Goal: Information Seeking & Learning: Understand process/instructions

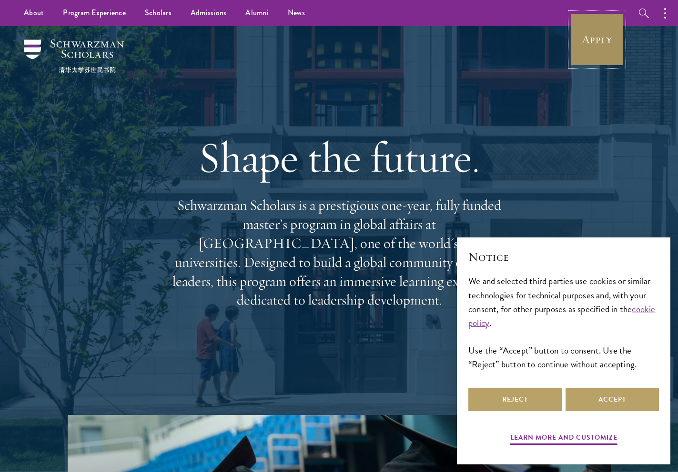
click at [599, 46] on link "Apply" at bounding box center [596, 39] width 53 height 53
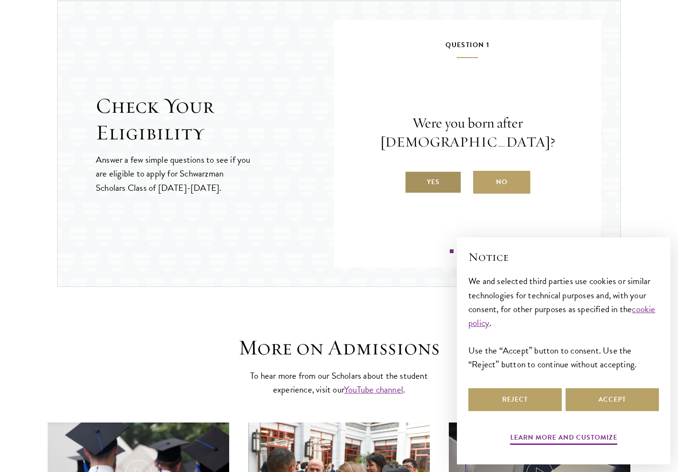
click at [450, 177] on label "Yes" at bounding box center [432, 182] width 57 height 23
click at [413, 177] on input "Yes" at bounding box center [408, 176] width 9 height 9
click at [449, 194] on label "Yes" at bounding box center [432, 182] width 57 height 23
click at [413, 180] on input "Yes" at bounding box center [408, 176] width 9 height 9
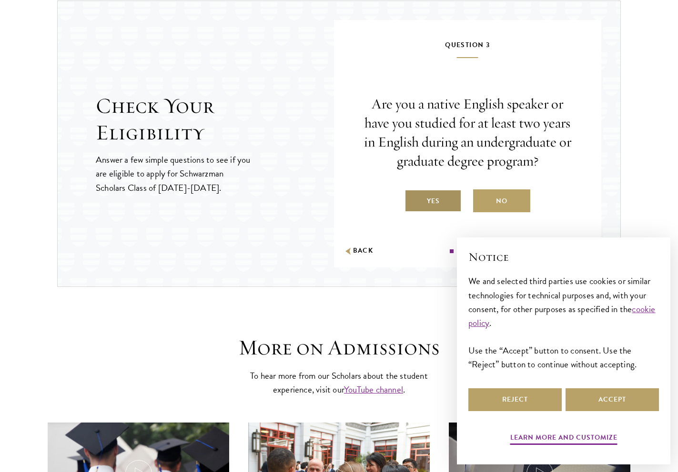
click at [449, 204] on label "Yes" at bounding box center [432, 201] width 57 height 23
click at [413, 200] on input "Yes" at bounding box center [408, 195] width 9 height 9
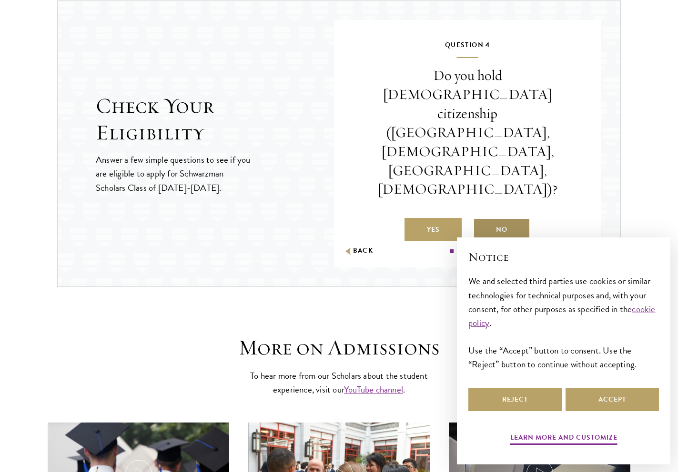
click at [498, 218] on label "No" at bounding box center [501, 229] width 57 height 23
click at [481, 220] on input "No" at bounding box center [477, 224] width 9 height 9
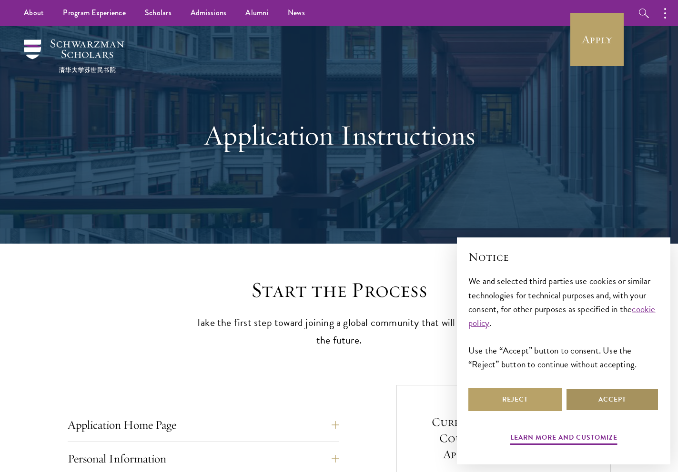
click at [598, 408] on button "Accept" at bounding box center [611, 400] width 93 height 23
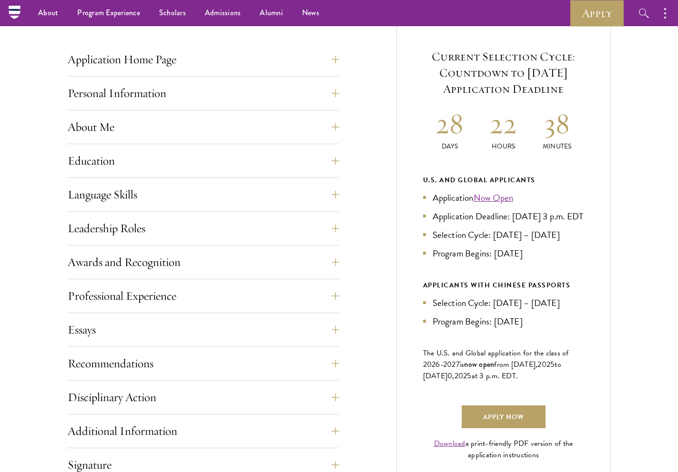
scroll to position [326, 0]
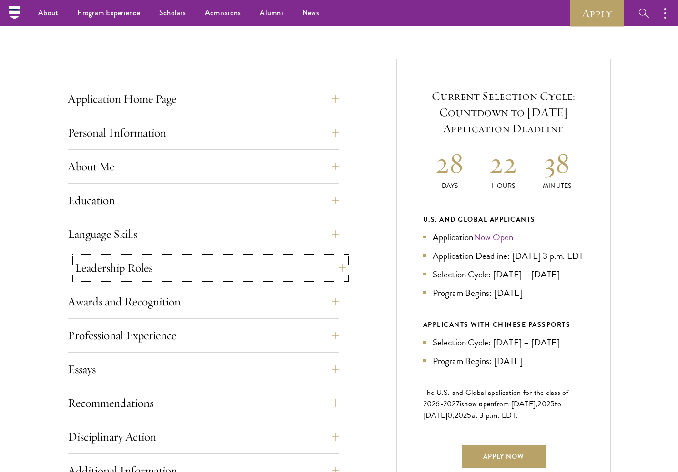
click at [168, 263] on button "Leadership Roles" at bounding box center [210, 268] width 271 height 23
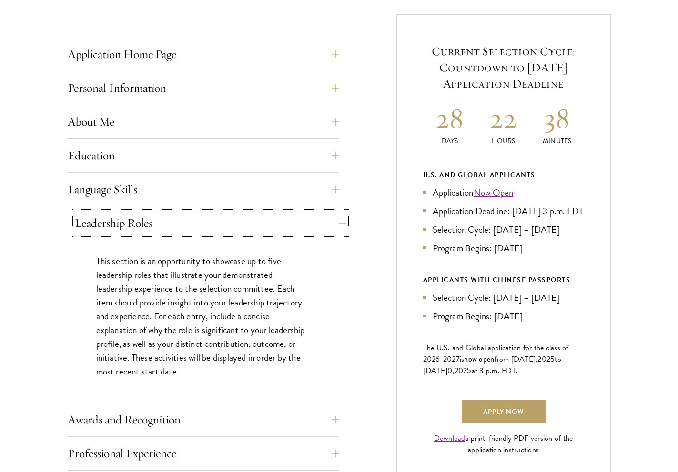
scroll to position [379, 0]
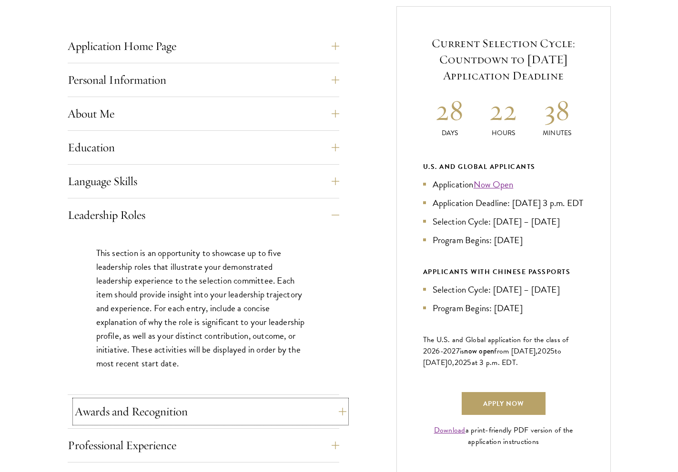
click at [175, 410] on button "Awards and Recognition" at bounding box center [210, 412] width 271 height 23
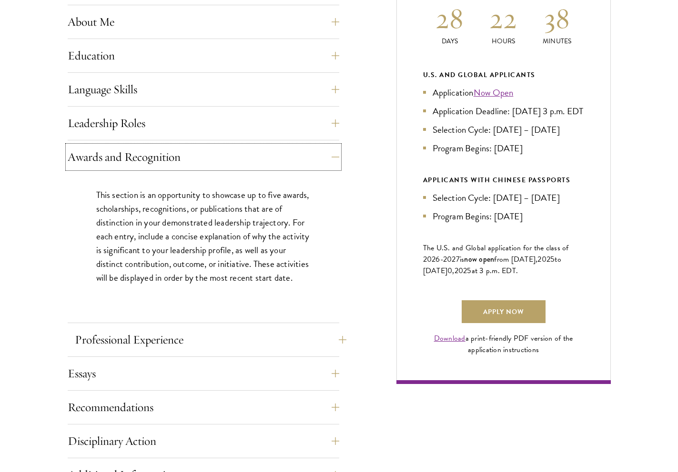
scroll to position [477, 0]
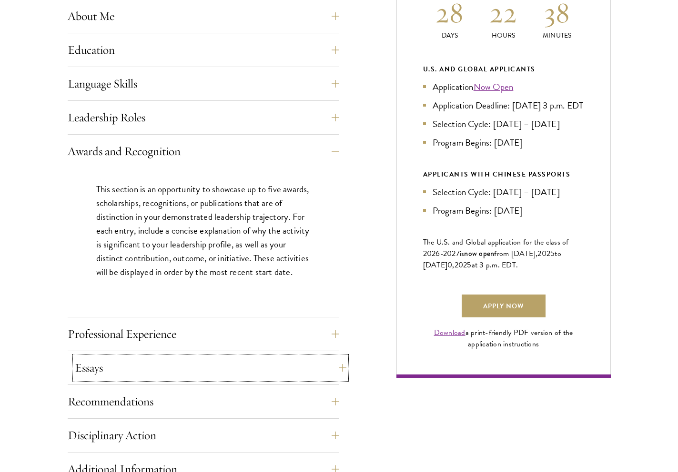
click at [185, 372] on button "Essays" at bounding box center [210, 368] width 271 height 23
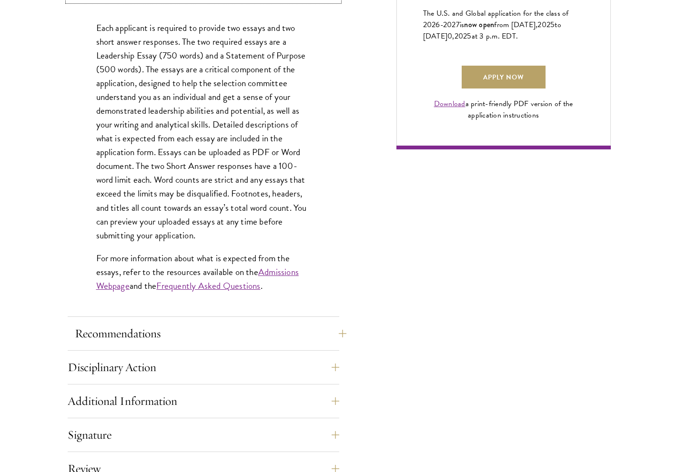
scroll to position [709, 0]
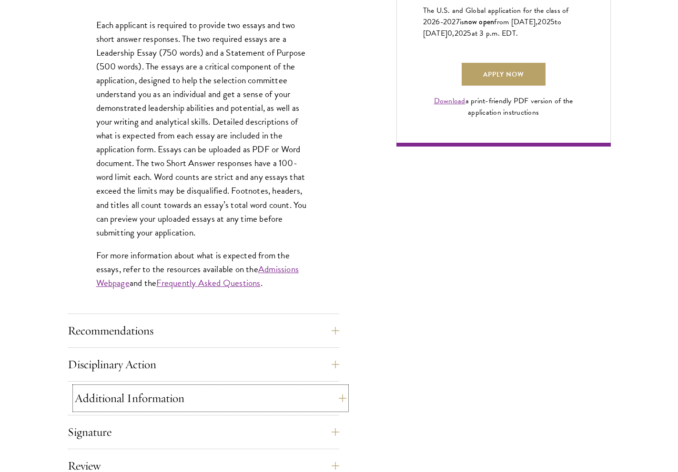
click at [174, 395] on button "Additional Information" at bounding box center [210, 398] width 271 height 23
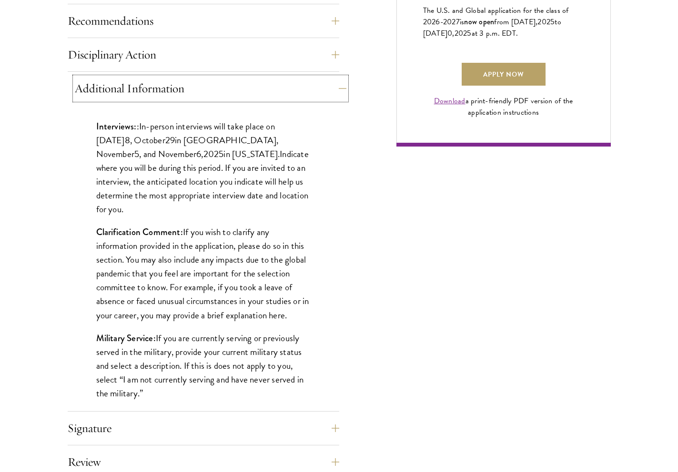
click at [179, 93] on button "Additional Information" at bounding box center [210, 88] width 271 height 23
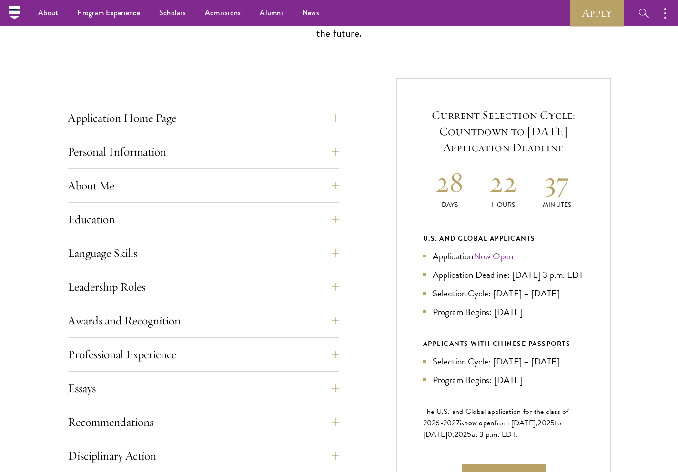
scroll to position [0, 0]
